Goal: Transaction & Acquisition: Register for event/course

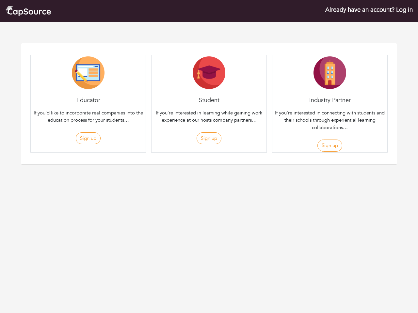
click at [209, 93] on div "Student If you’re interested in learning while gaining work experience at our h…" at bounding box center [209, 104] width 116 height 98
click at [88, 138] on button "Sign up" at bounding box center [88, 138] width 25 height 12
click at [209, 155] on div "Register as an Educator Register as an Student Register as an Company First Nam…" at bounding box center [208, 155] width 181 height 0
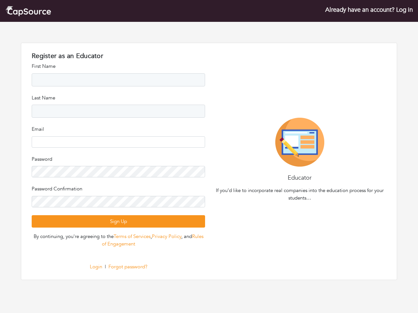
click at [329, 146] on div "Educator If you’d like to incorporate real companies into the education process…" at bounding box center [299, 161] width 181 height 87
